Goal: Transaction & Acquisition: Purchase product/service

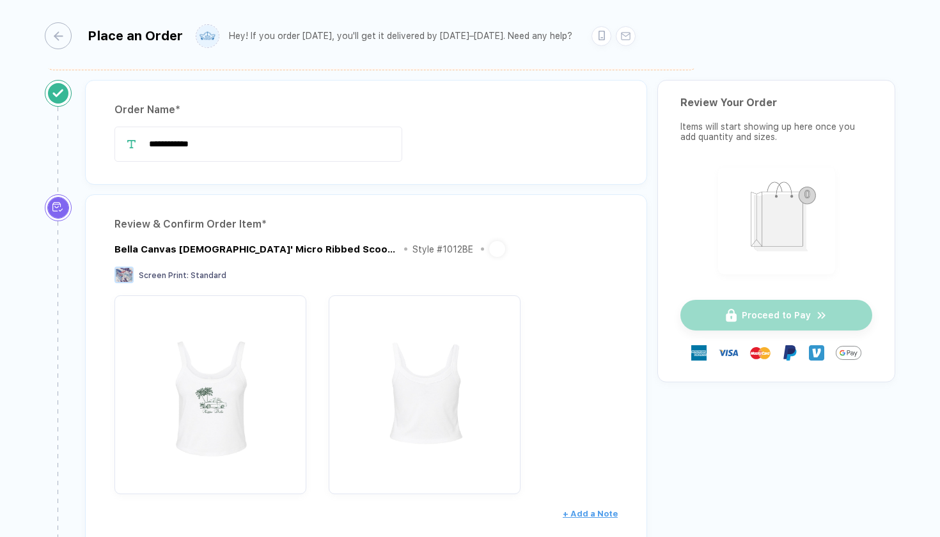
scroll to position [71, 0]
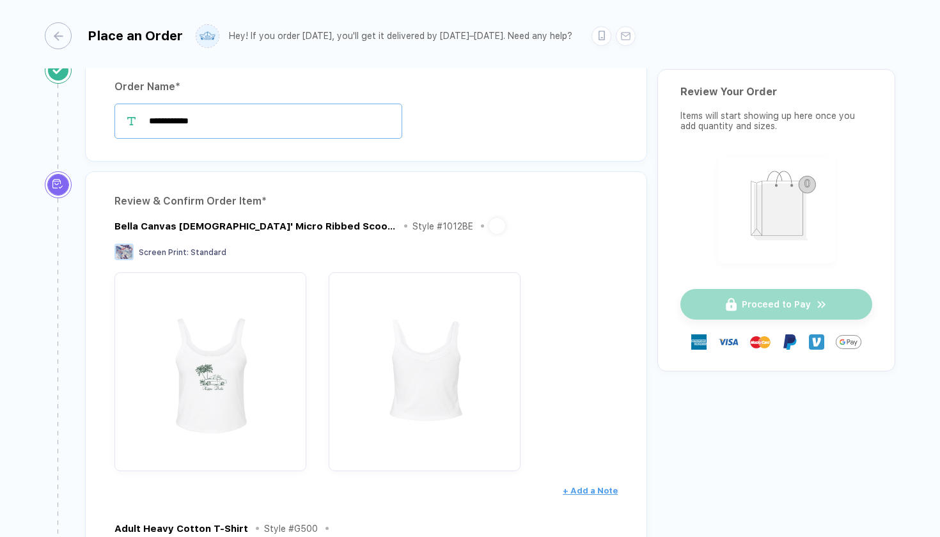
click at [238, 120] on input "**********" at bounding box center [258, 121] width 288 height 35
type input "*******"
click at [533, 229] on div "Bella Canvas [DEMOGRAPHIC_DATA]' Micro Ribbed Scoop Tank Style # 1012BE" at bounding box center [365, 226] width 503 height 16
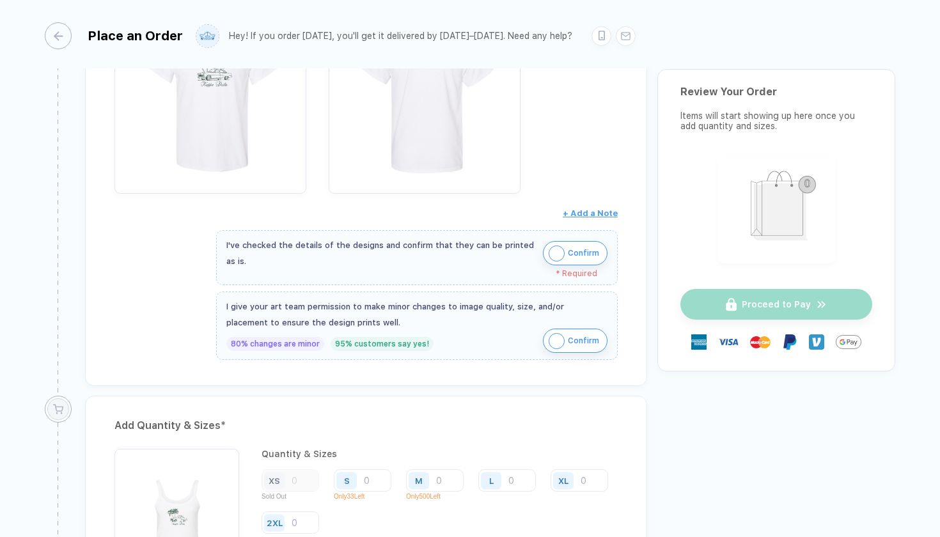
scroll to position [659, 0]
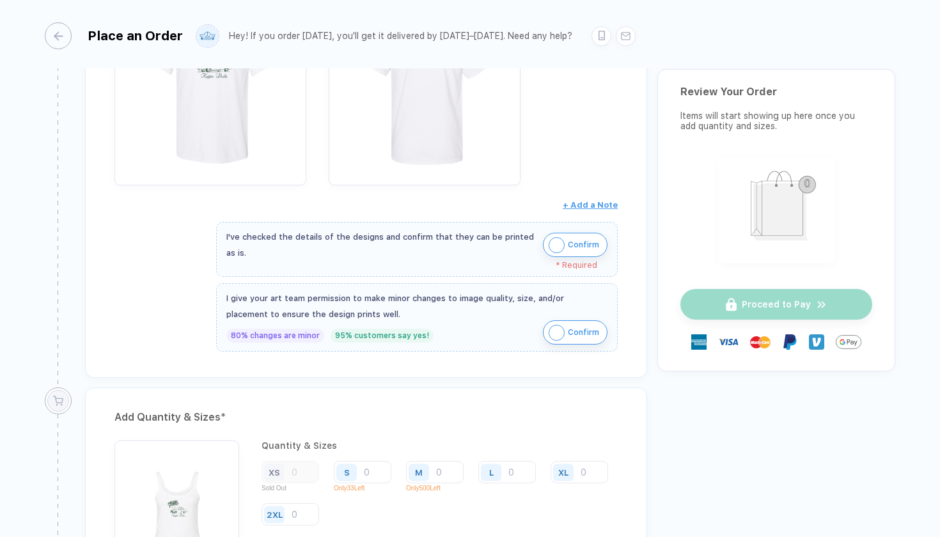
click at [555, 238] on img "button" at bounding box center [557, 245] width 16 height 16
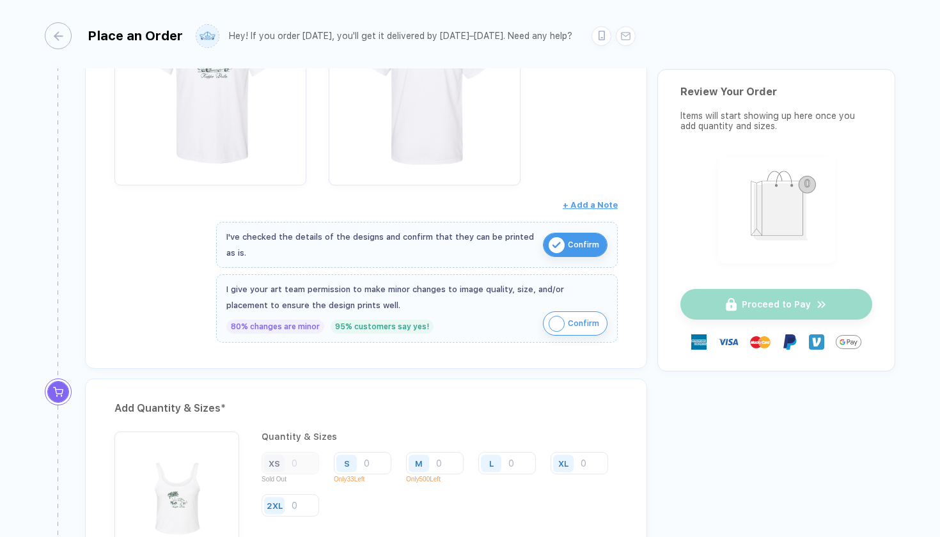
click at [556, 322] on img "button" at bounding box center [557, 324] width 16 height 16
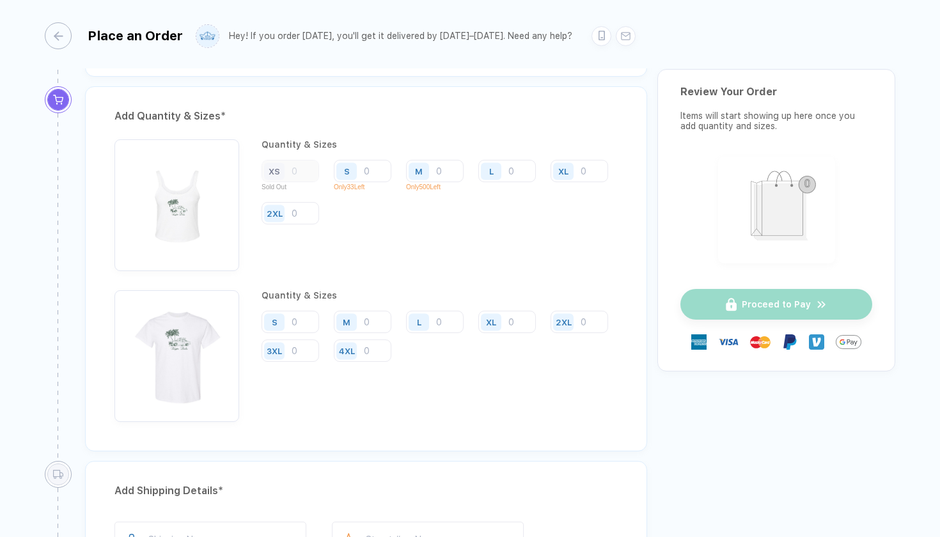
scroll to position [956, 0]
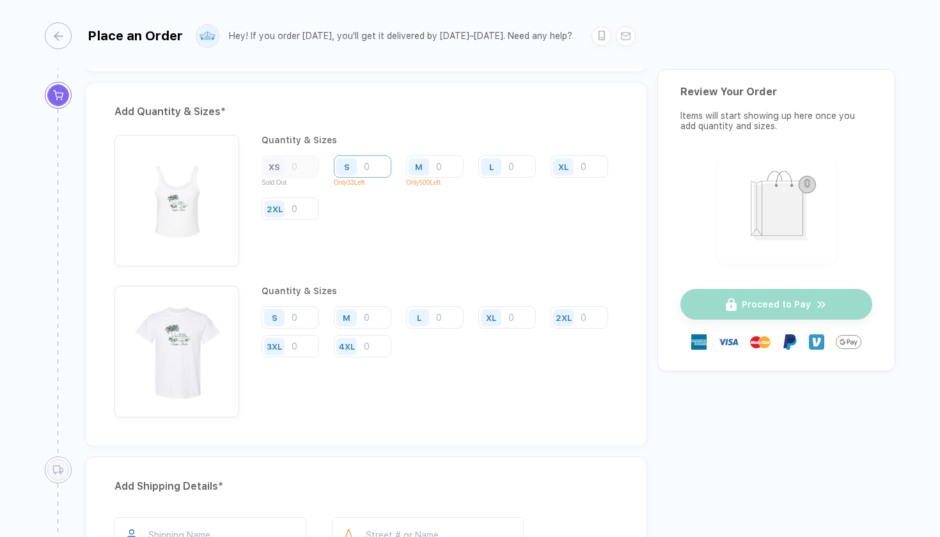
click at [375, 161] on input "number" at bounding box center [363, 166] width 58 height 22
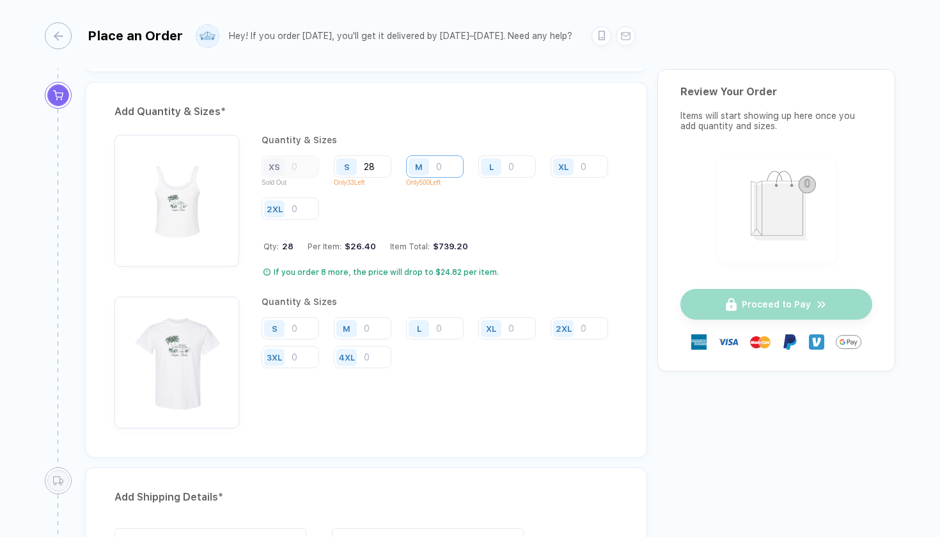
type input "28"
click at [448, 166] on input "number" at bounding box center [435, 166] width 58 height 22
type input "14"
click at [516, 157] on input "number" at bounding box center [507, 166] width 58 height 22
type input "11"
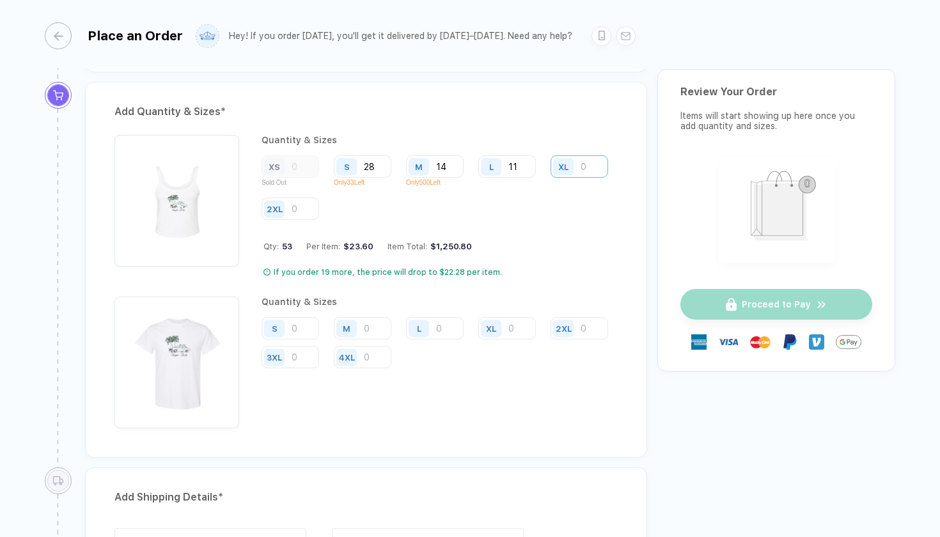
click at [550, 178] on input "number" at bounding box center [579, 166] width 58 height 22
type input "3"
click at [319, 200] on input "number" at bounding box center [290, 209] width 58 height 22
type input "1"
click at [380, 164] on input "28" at bounding box center [363, 166] width 58 height 22
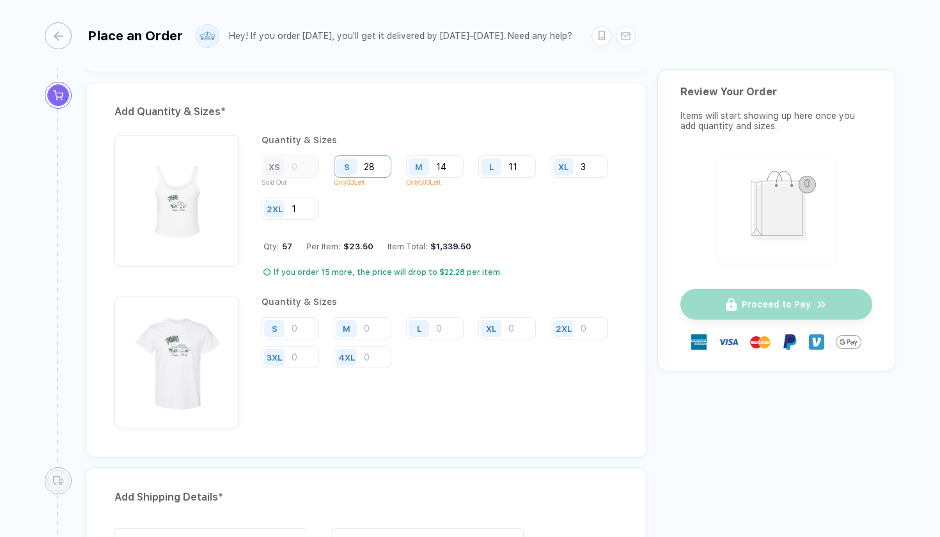
type input "2"
type input "3"
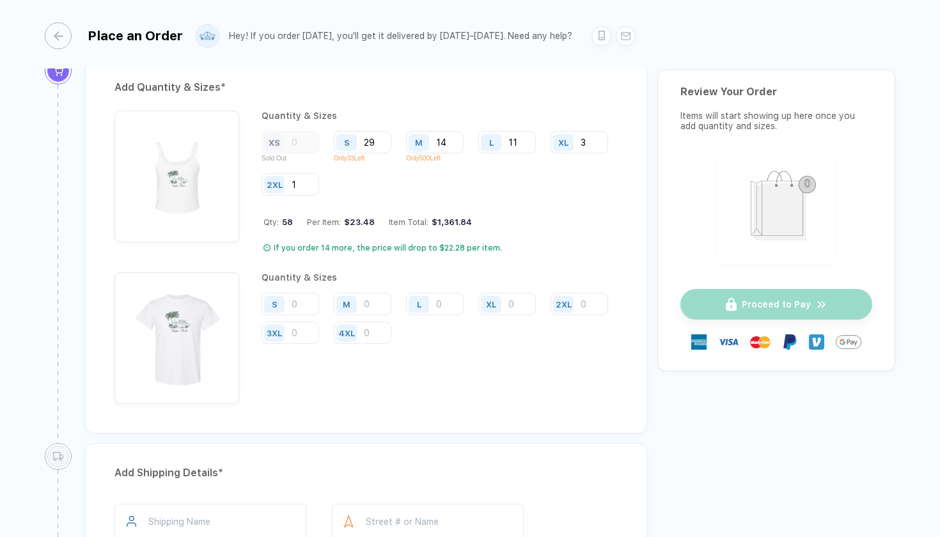
scroll to position [991, 0]
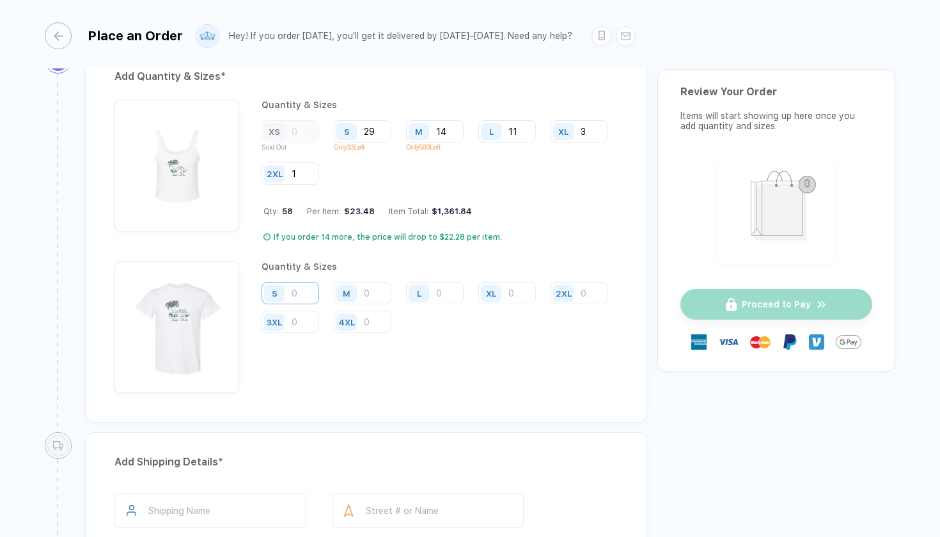
type input "29"
click at [334, 143] on input "number" at bounding box center [363, 131] width 58 height 22
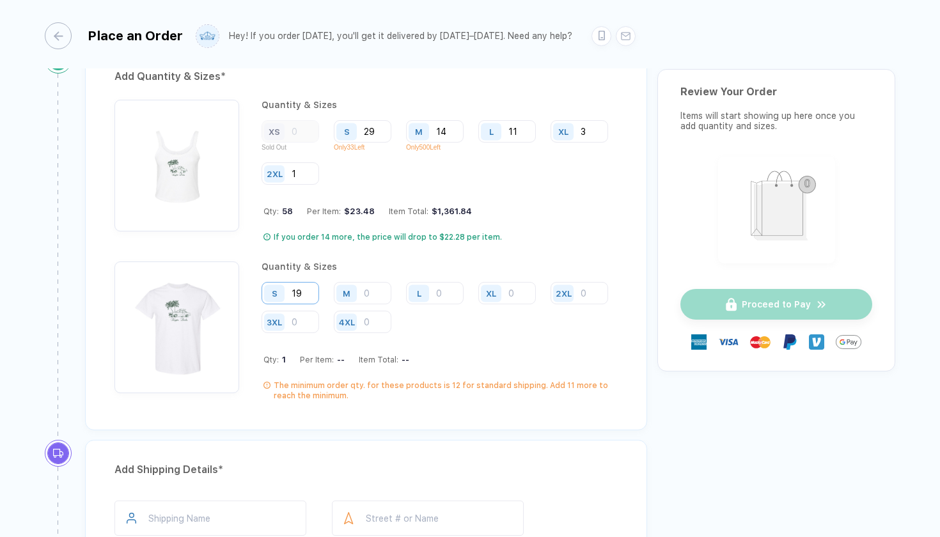
type input "1"
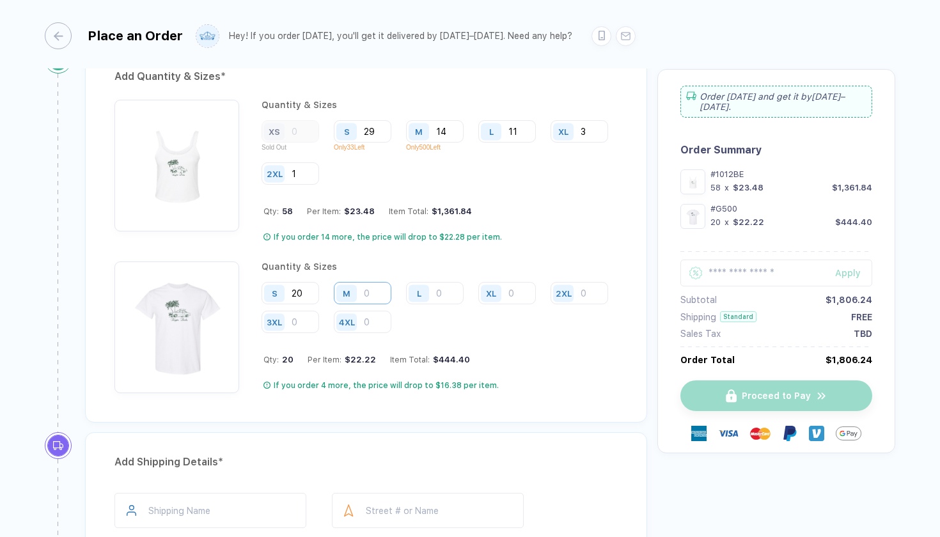
type input "20"
click at [406, 143] on input "number" at bounding box center [435, 131] width 58 height 22
type input "41"
click at [433, 287] on div "L" at bounding box center [420, 293] width 29 height 22
click at [478, 143] on input "number" at bounding box center [507, 131] width 58 height 22
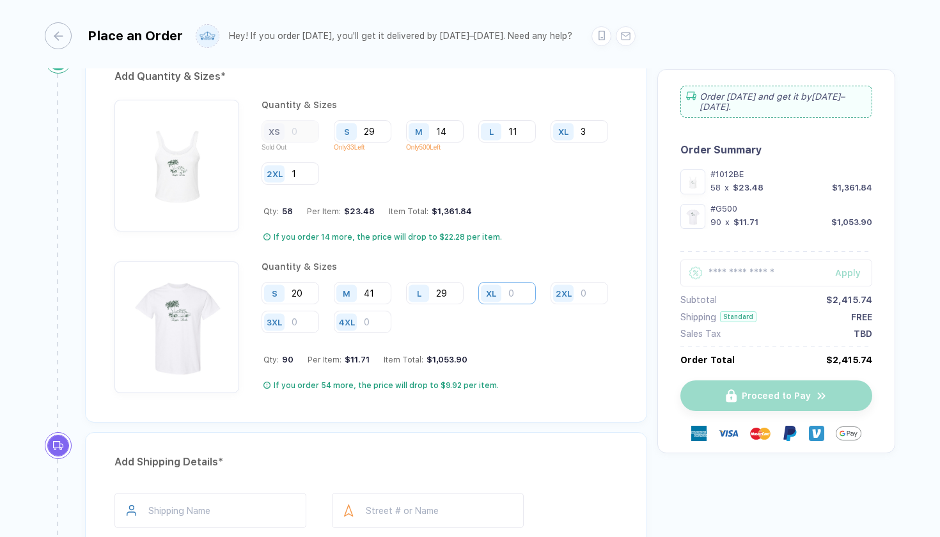
type input "29"
click at [550, 143] on input "number" at bounding box center [579, 131] width 58 height 22
type input "8"
click at [308, 185] on input "number" at bounding box center [290, 173] width 58 height 22
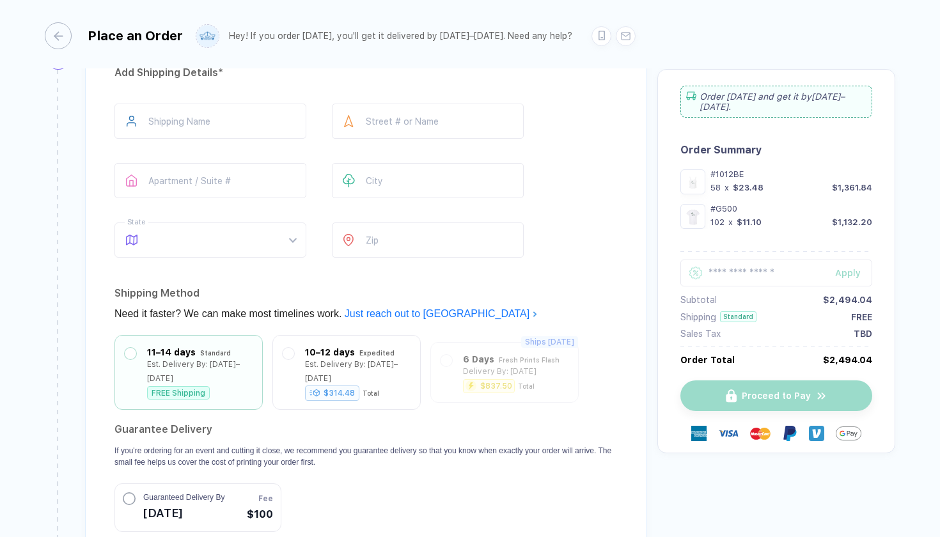
scroll to position [1396, 0]
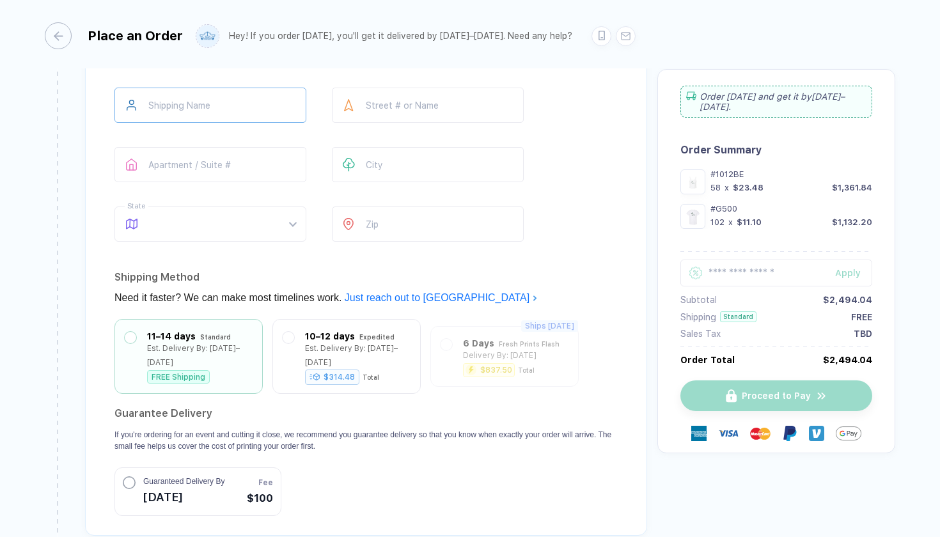
type input "4"
type input "**********"
click at [188, 226] on span at bounding box center [222, 224] width 147 height 34
type input "*****"
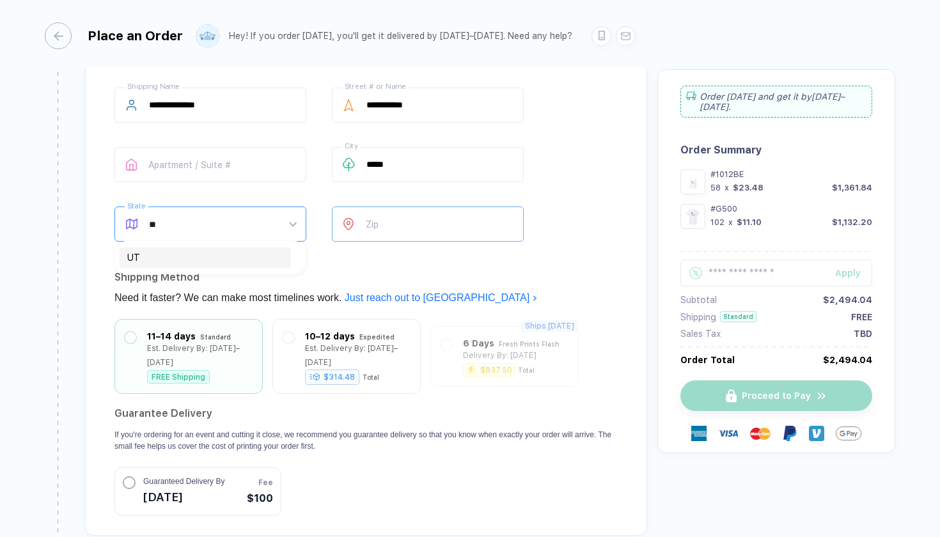
type input "**"
click at [387, 223] on input "number" at bounding box center [428, 224] width 192 height 35
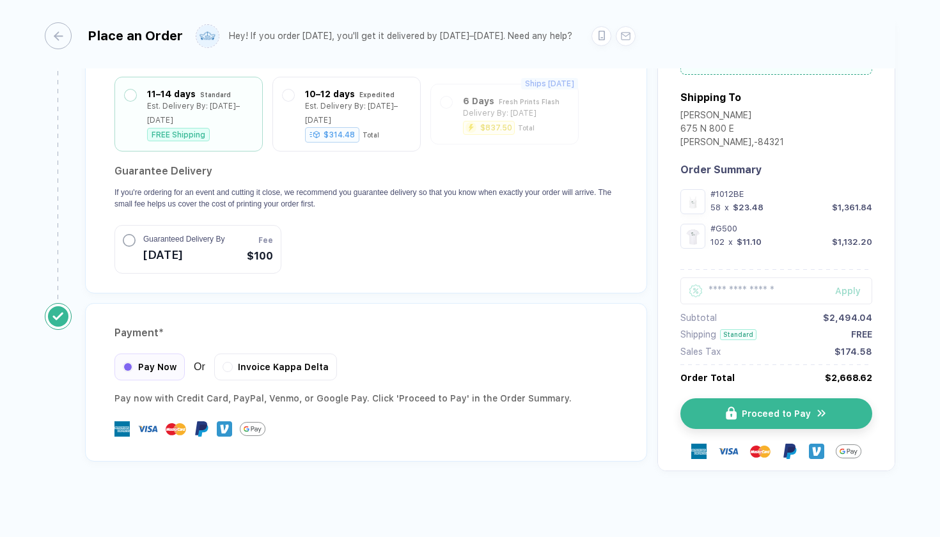
scroll to position [1638, 0]
type input "*****"
click at [233, 364] on div "Invoice Kappa Delta" at bounding box center [275, 365] width 123 height 27
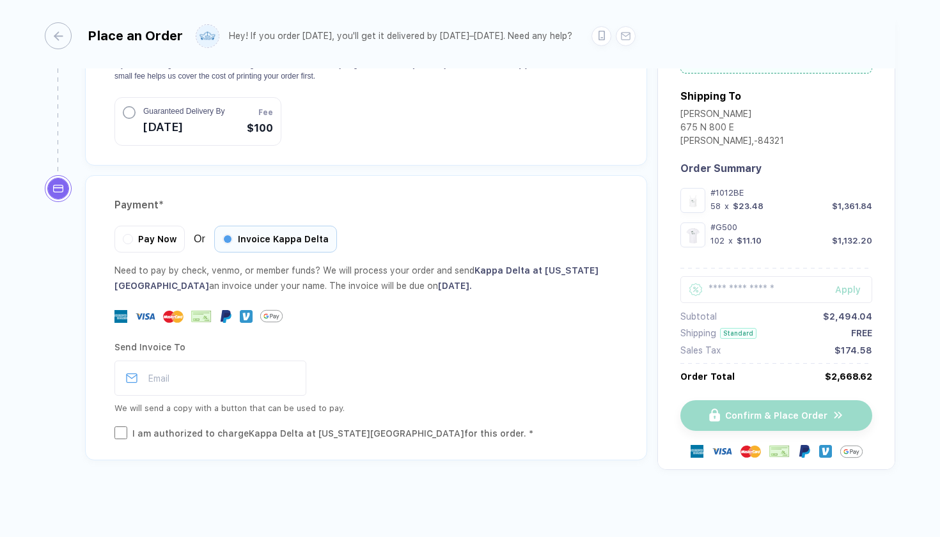
scroll to position [1765, 0]
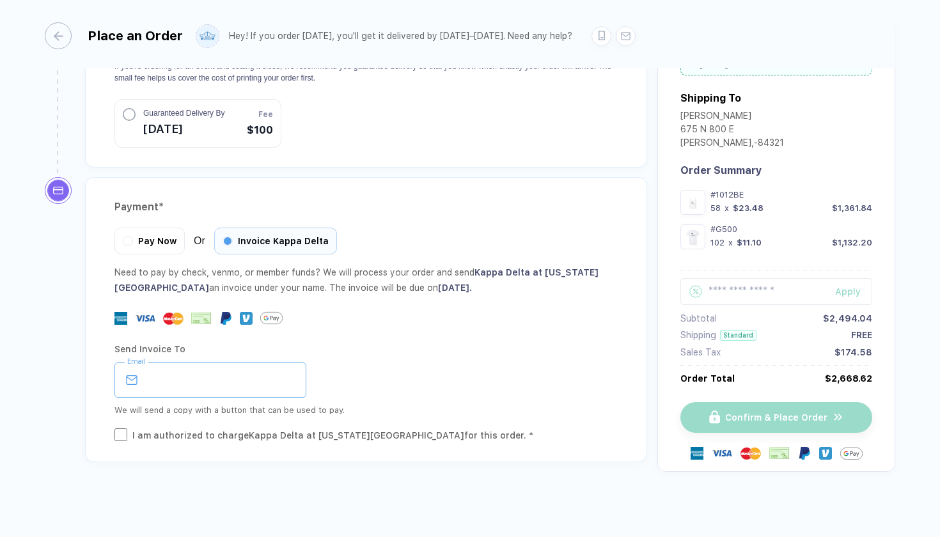
click at [237, 366] on input "email" at bounding box center [210, 379] width 192 height 35
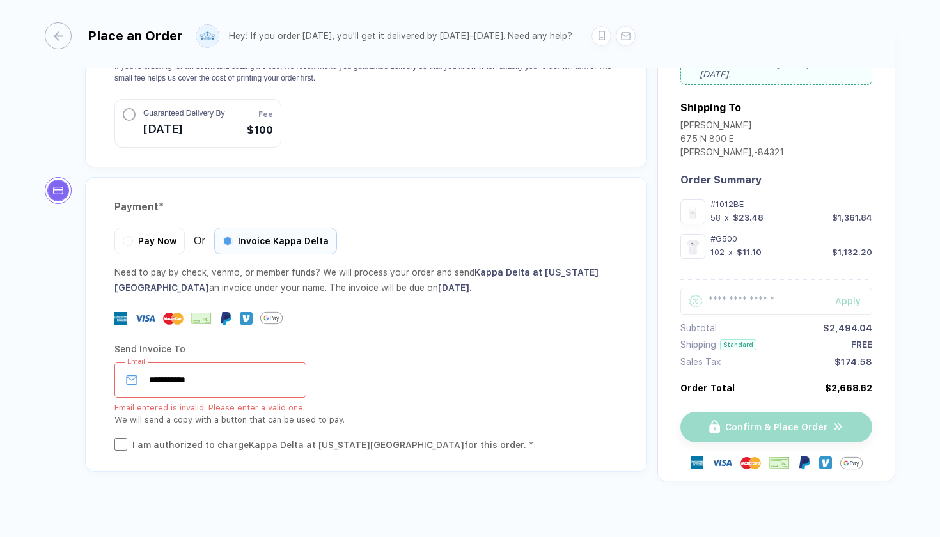
type input "**********"
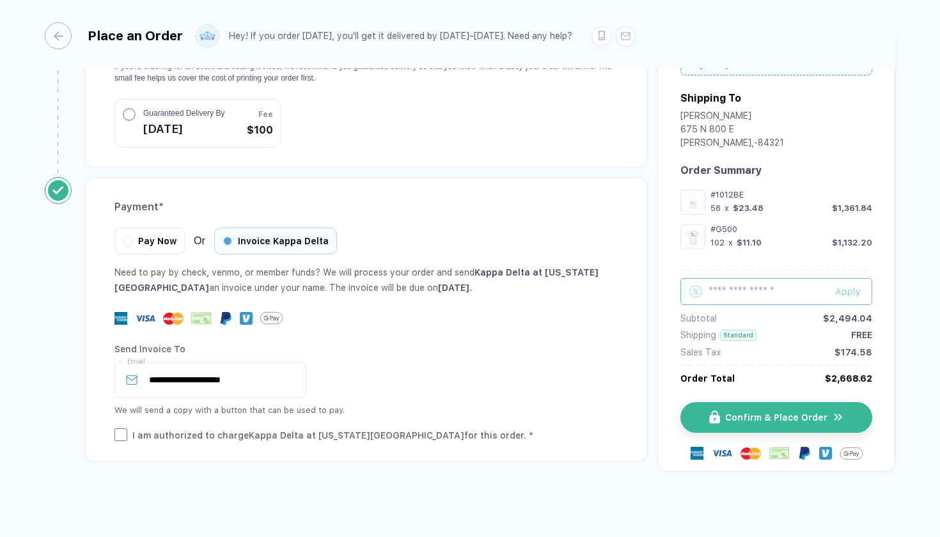
click at [727, 280] on input "text" at bounding box center [776, 291] width 192 height 27
